Goal: Information Seeking & Learning: Learn about a topic

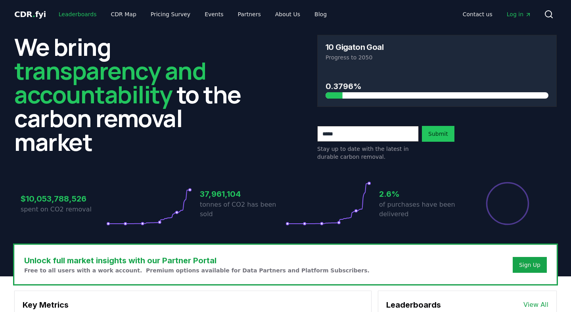
click at [81, 15] on link "Leaderboards" at bounding box center [77, 14] width 51 height 14
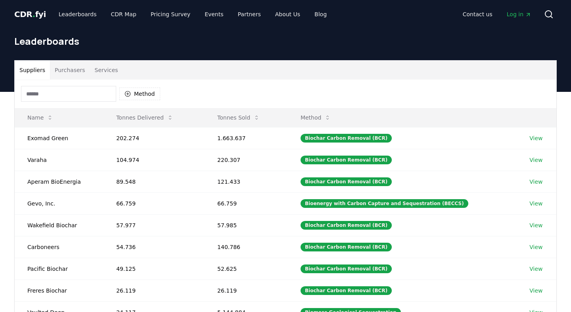
click at [60, 72] on button "Purchasers" at bounding box center [70, 70] width 40 height 19
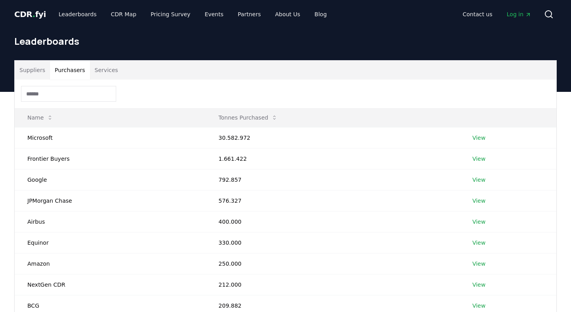
click at [24, 69] on button "Suppliers" at bounding box center [32, 70] width 35 height 19
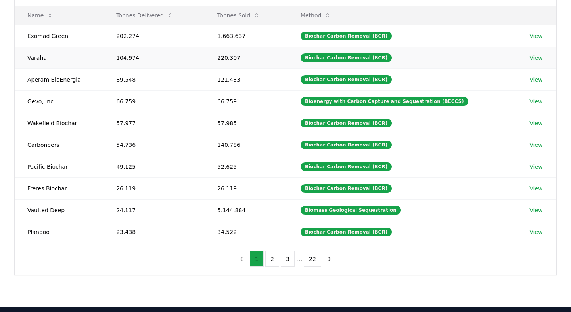
scroll to position [102, 0]
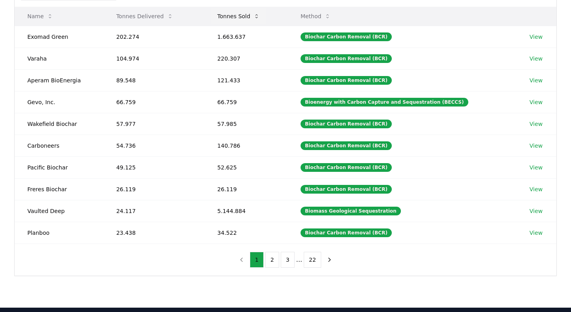
click at [260, 13] on icon at bounding box center [256, 16] width 6 height 6
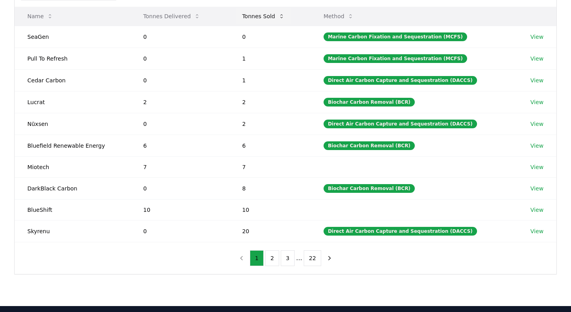
click at [284, 16] on icon at bounding box center [281, 16] width 6 height 6
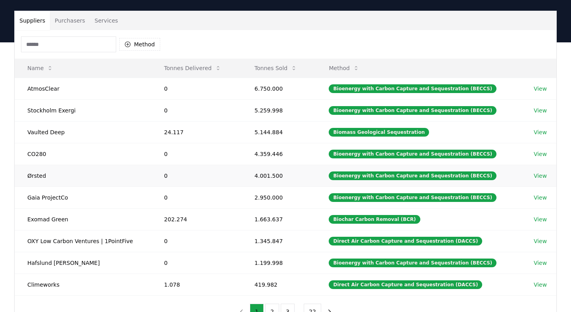
scroll to position [38, 0]
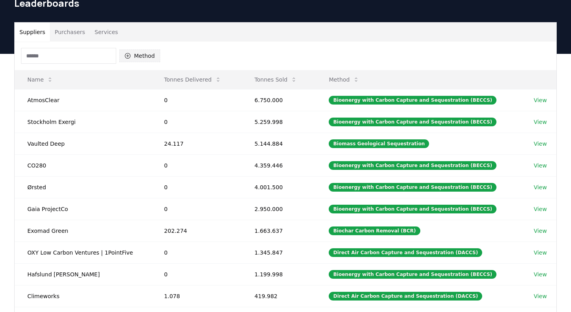
click at [135, 55] on button "Method" at bounding box center [139, 56] width 41 height 13
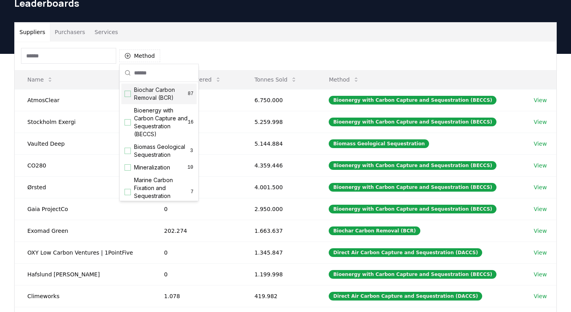
click at [126, 90] on div "Biochar Carbon Removal (BCR) 87" at bounding box center [158, 94] width 75 height 21
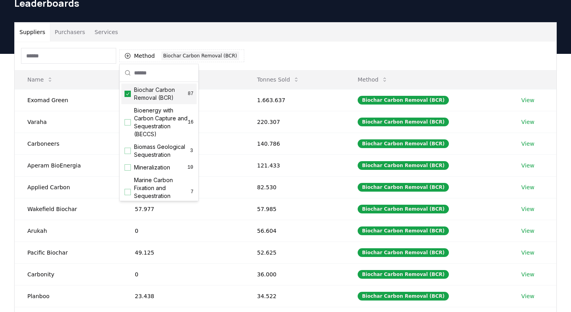
click at [275, 55] on div "Method 1 Biochar Carbon Removal (BCR)" at bounding box center [286, 56] width 542 height 29
